Goal: Task Accomplishment & Management: Manage account settings

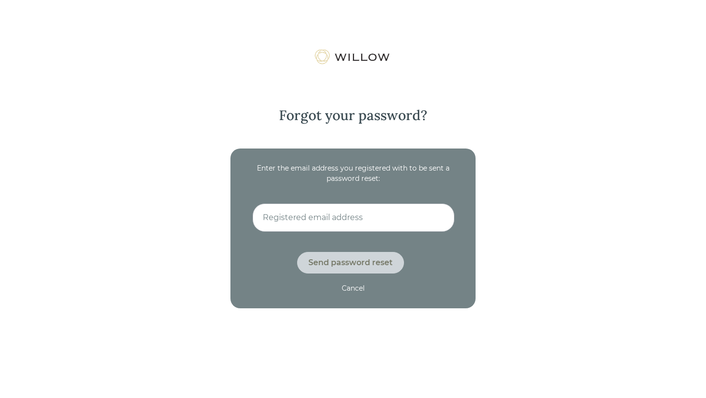
click at [354, 221] on input at bounding box center [353, 217] width 202 height 28
click at [396, 171] on div "Enter the email address you registered with to be sent a password reset:" at bounding box center [352, 173] width 201 height 21
click at [354, 288] on div "Cancel" at bounding box center [352, 288] width 23 height 10
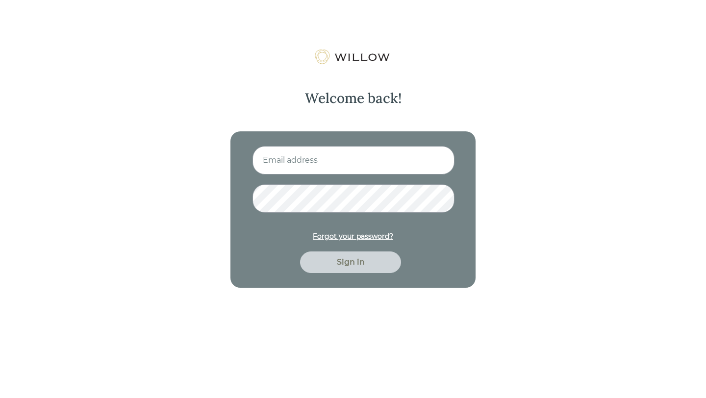
type input "[PERSON_NAME][EMAIL_ADDRESS][DOMAIN_NAME]"
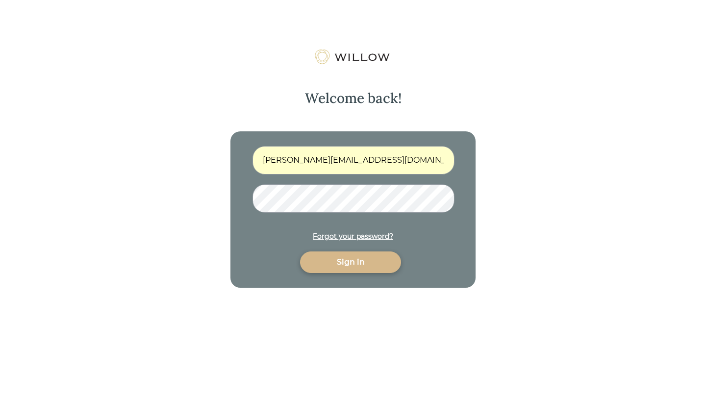
click at [360, 275] on div "[PERSON_NAME][EMAIL_ADDRESS][DOMAIN_NAME] Forgot your password? Sign in" at bounding box center [352, 209] width 245 height 156
click at [360, 265] on div "Sign in" at bounding box center [350, 262] width 78 height 12
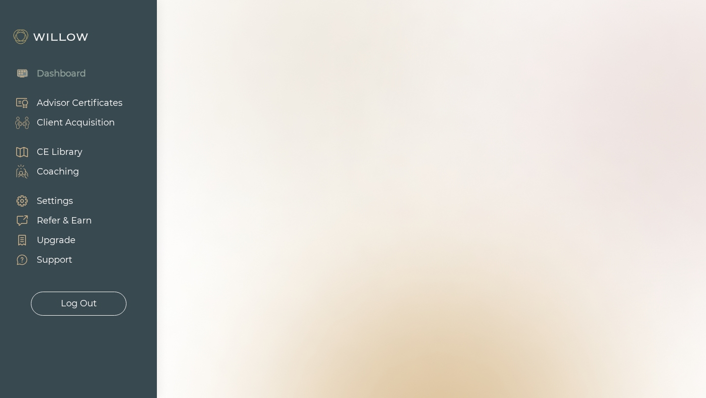
click at [55, 122] on div "Client Acquisition" at bounding box center [76, 122] width 78 height 13
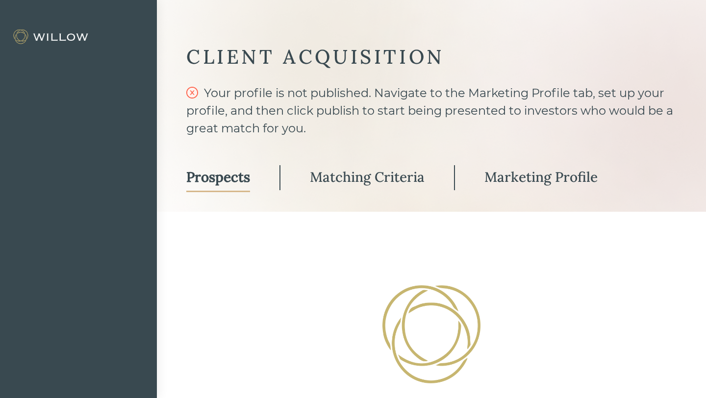
select select "3"
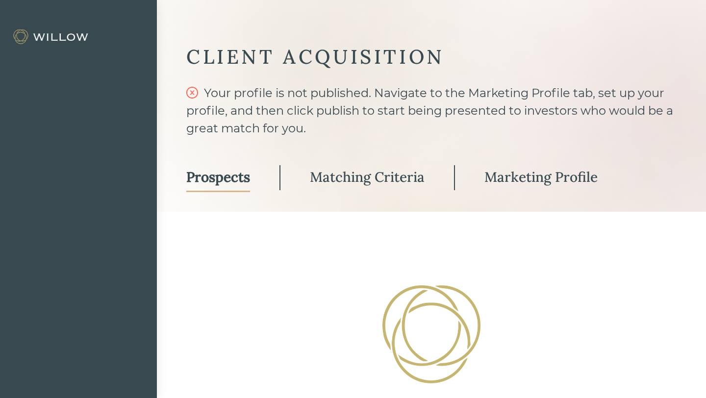
select select "3"
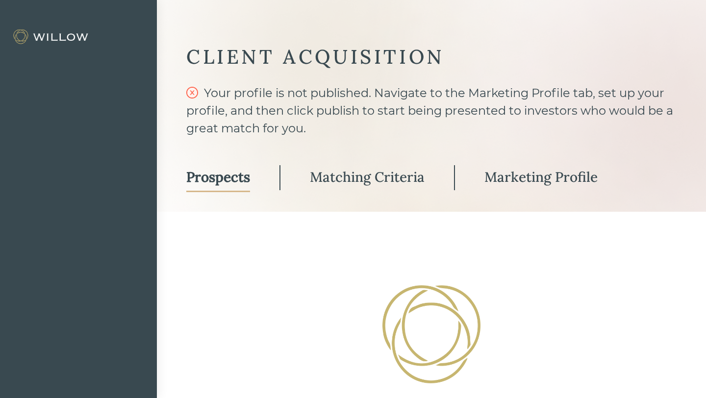
select select "3"
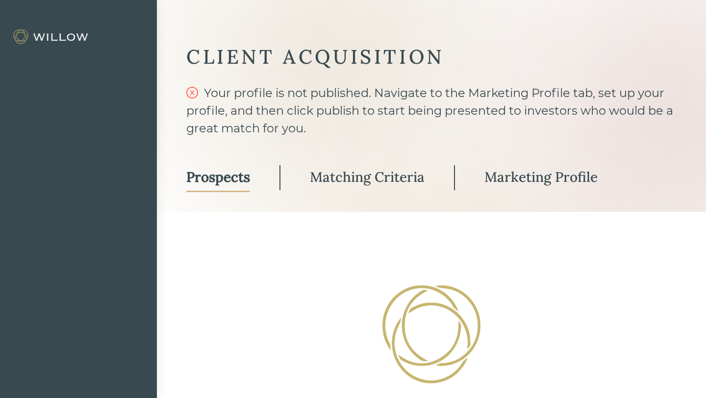
select select "3"
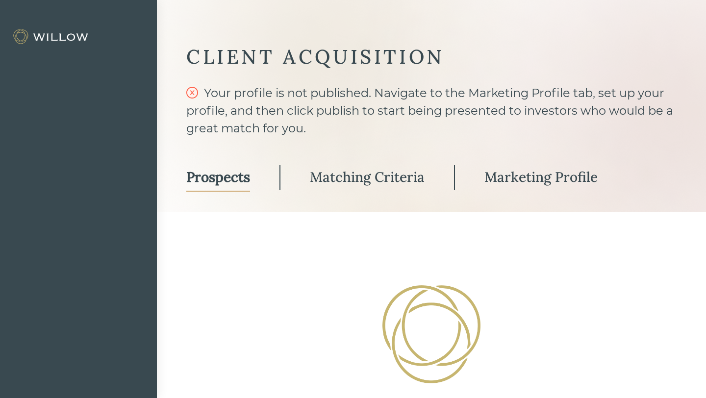
select select "3"
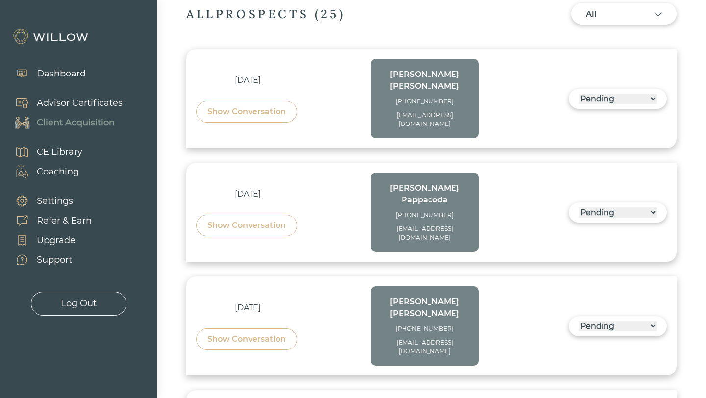
scroll to position [310, 0]
drag, startPoint x: 470, startPoint y: 299, endPoint x: 371, endPoint y: 294, distance: 98.6
click at [371, 296] on div "[DATE] Show Conversation [PERSON_NAME] [PHONE_NUMBER] [EMAIL_ADDRESS][DOMAIN_NA…" at bounding box center [337, 325] width 282 height 79
copy div "[EMAIL_ADDRESS][DOMAIN_NAME]"
drag, startPoint x: 380, startPoint y: 197, endPoint x: 431, endPoint y: 202, distance: 51.7
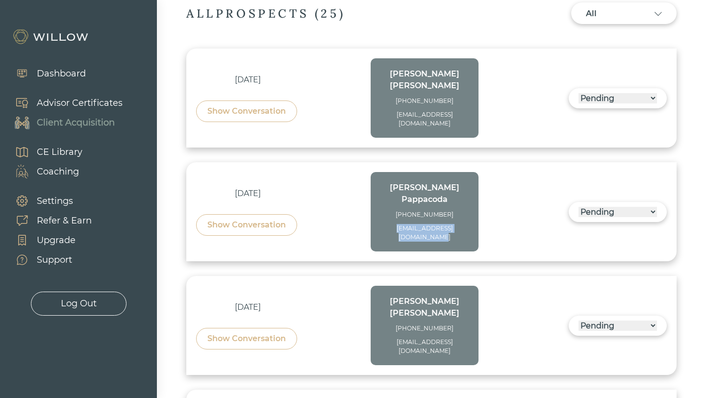
click at [431, 224] on div "[EMAIL_ADDRESS][DOMAIN_NAME]" at bounding box center [424, 233] width 88 height 18
copy div "[EMAIL_ADDRESS][DOMAIN_NAME]"
